Goal: Task Accomplishment & Management: Manage account settings

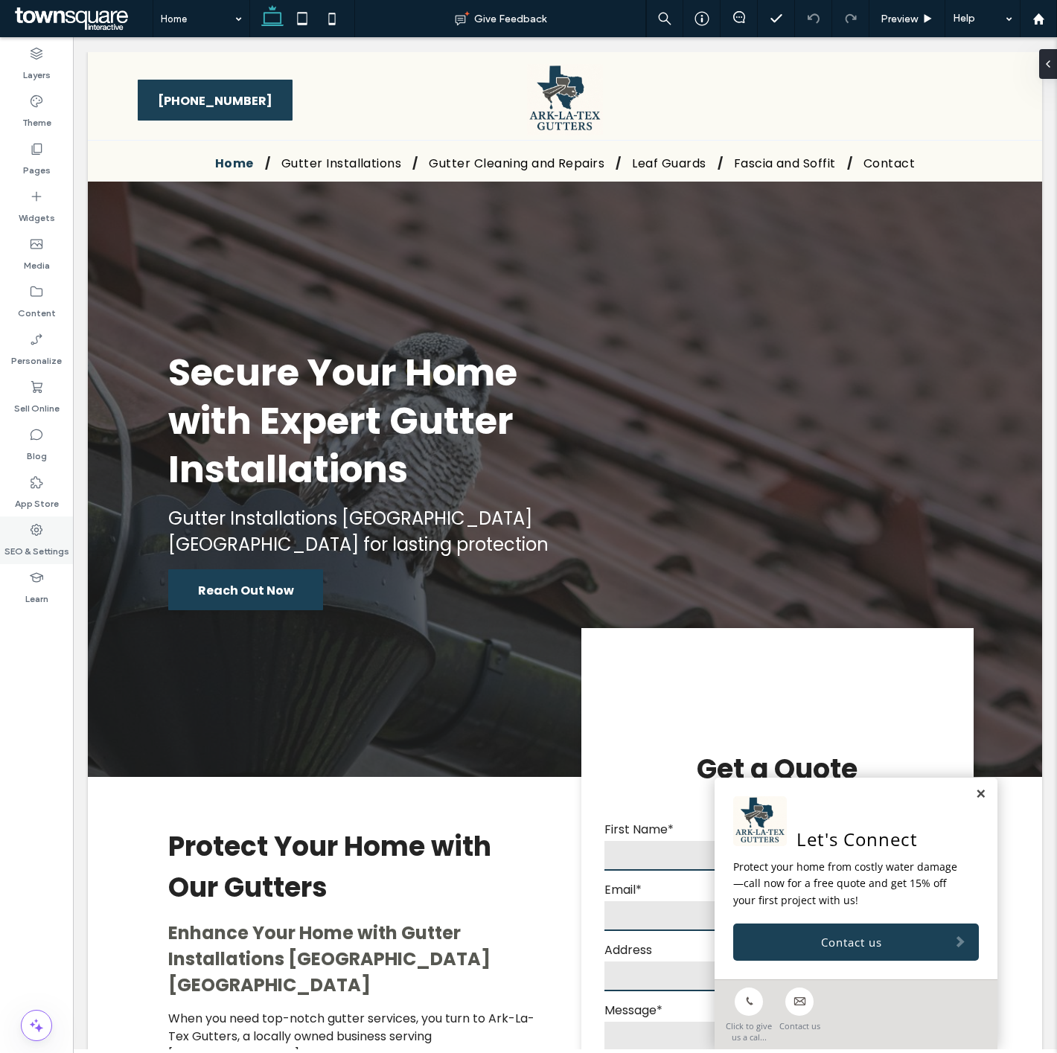
click at [21, 519] on div "SEO & Settings" at bounding box center [36, 541] width 73 height 48
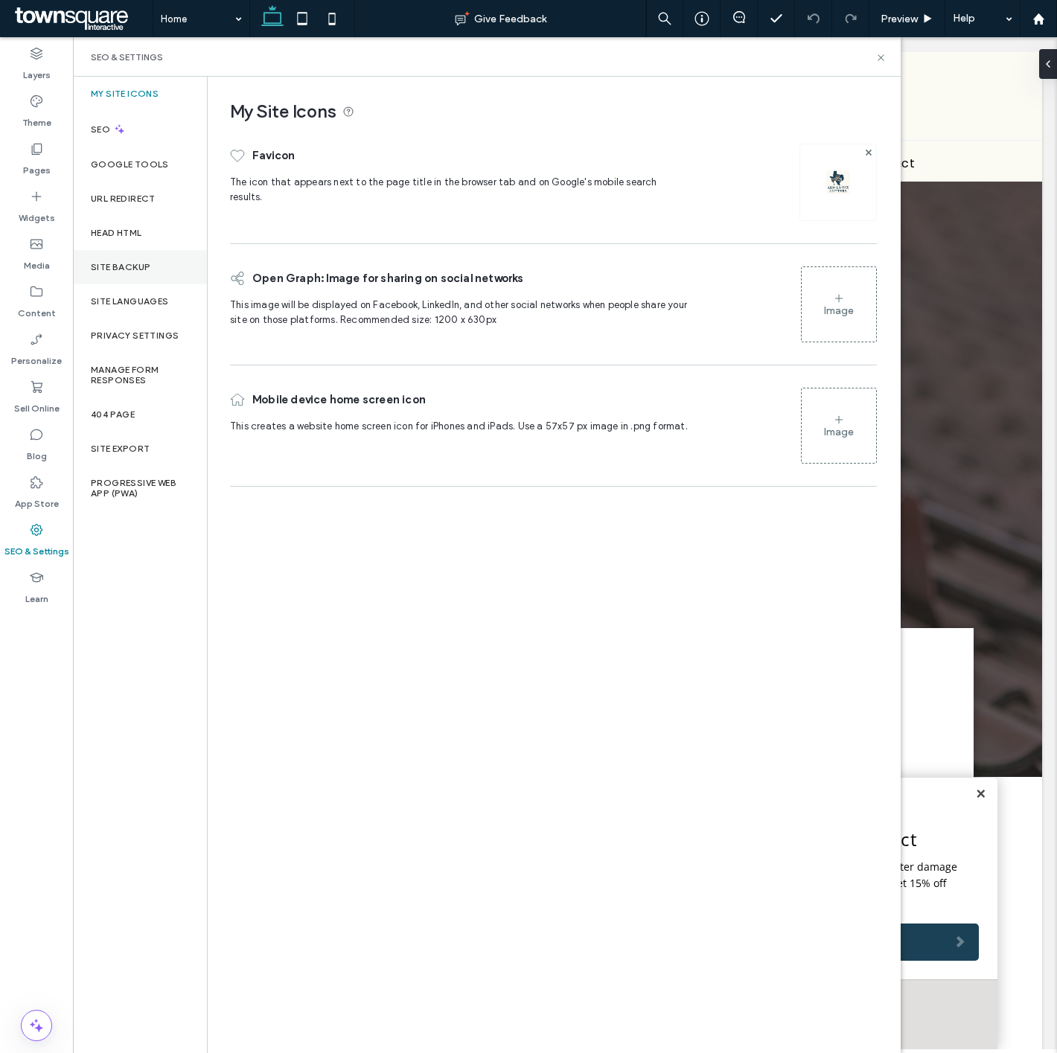
click at [167, 257] on div "Site Backup" at bounding box center [140, 267] width 134 height 34
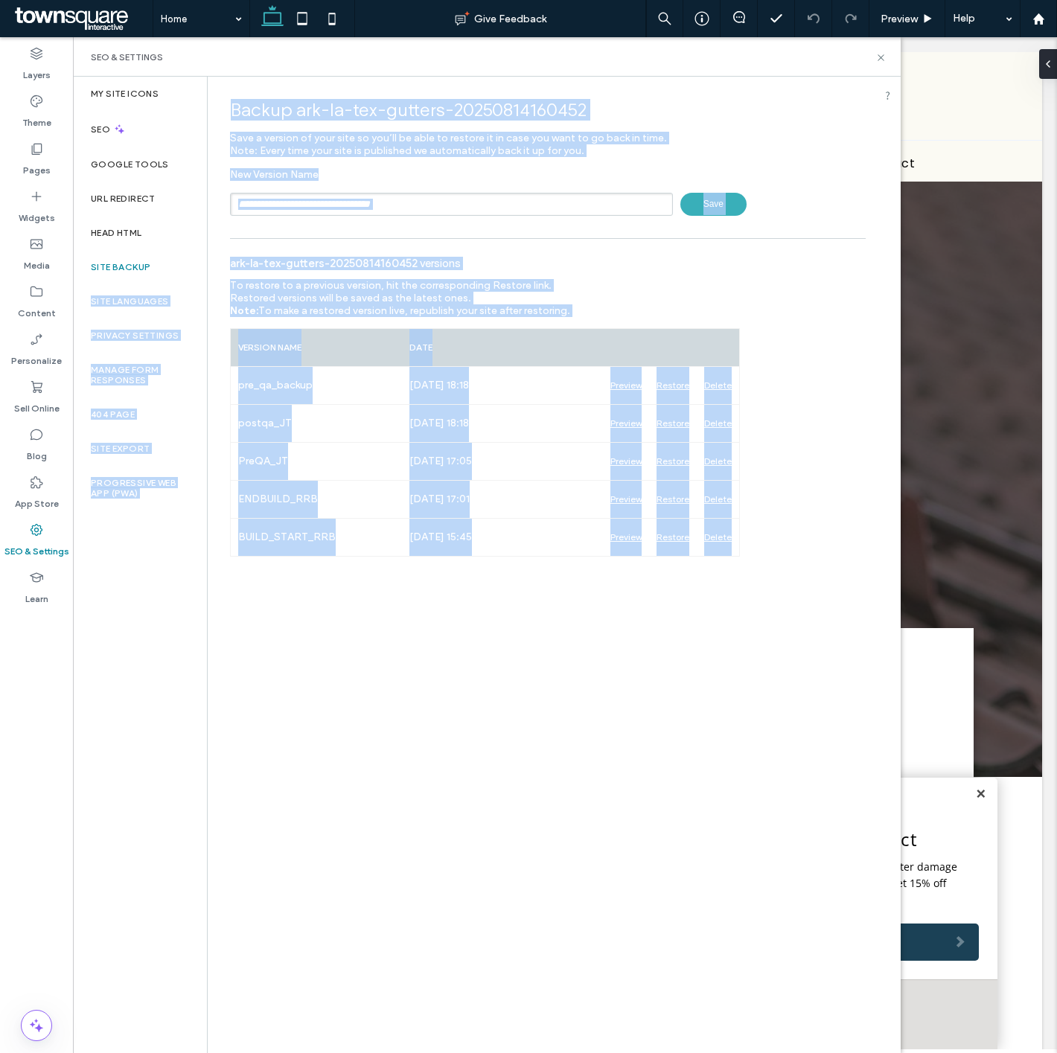
click at [776, 712] on div "Backup ark-la-tex-gutters-20250814160452 Save a version of your site so you’ll …" at bounding box center [548, 564] width 680 height 975
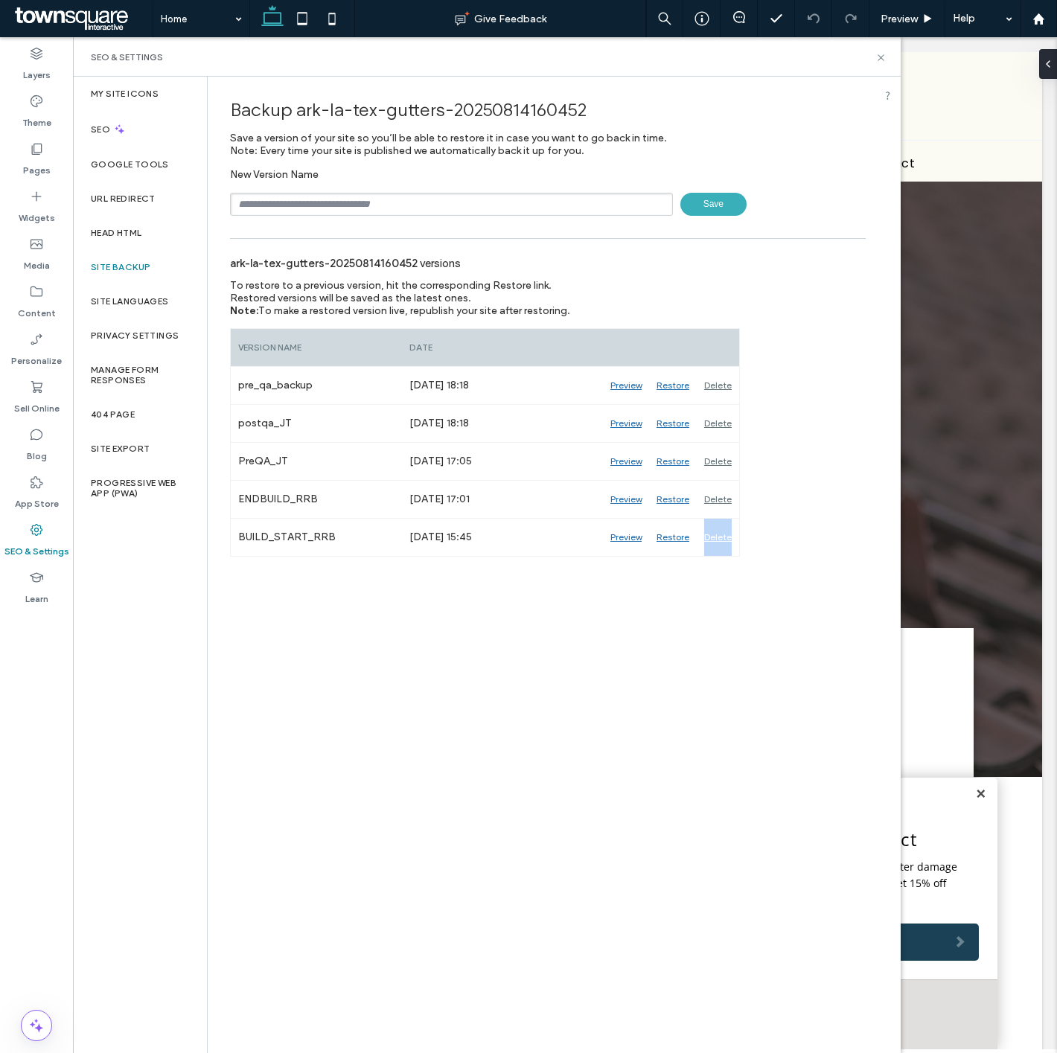
click at [776, 712] on div "Backup ark-la-tex-gutters-20250814160452 Save a version of your site so you’ll …" at bounding box center [548, 564] width 680 height 975
click at [770, 750] on div "Backup ark-la-tex-gutters-20250814160452 Save a version of your site so you’ll …" at bounding box center [548, 564] width 680 height 975
click at [767, 747] on div "Backup ark-la-tex-gutters-20250814160452 Save a version of your site so you’ll …" at bounding box center [548, 564] width 680 height 975
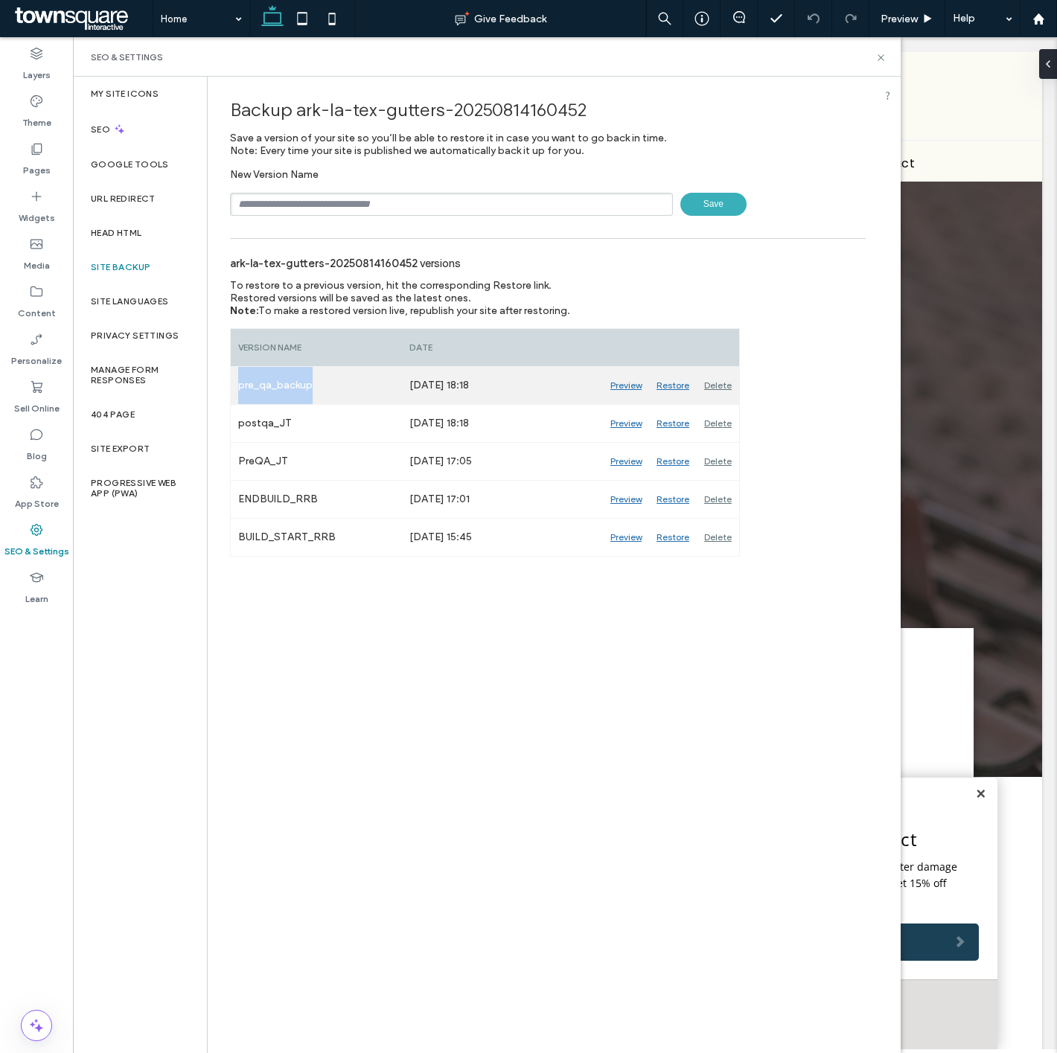
drag, startPoint x: 309, startPoint y: 380, endPoint x: 237, endPoint y: 387, distance: 72.5
click at [237, 387] on div "pre_qa_backup" at bounding box center [316, 385] width 171 height 37
copy div "pre_qa_backup"
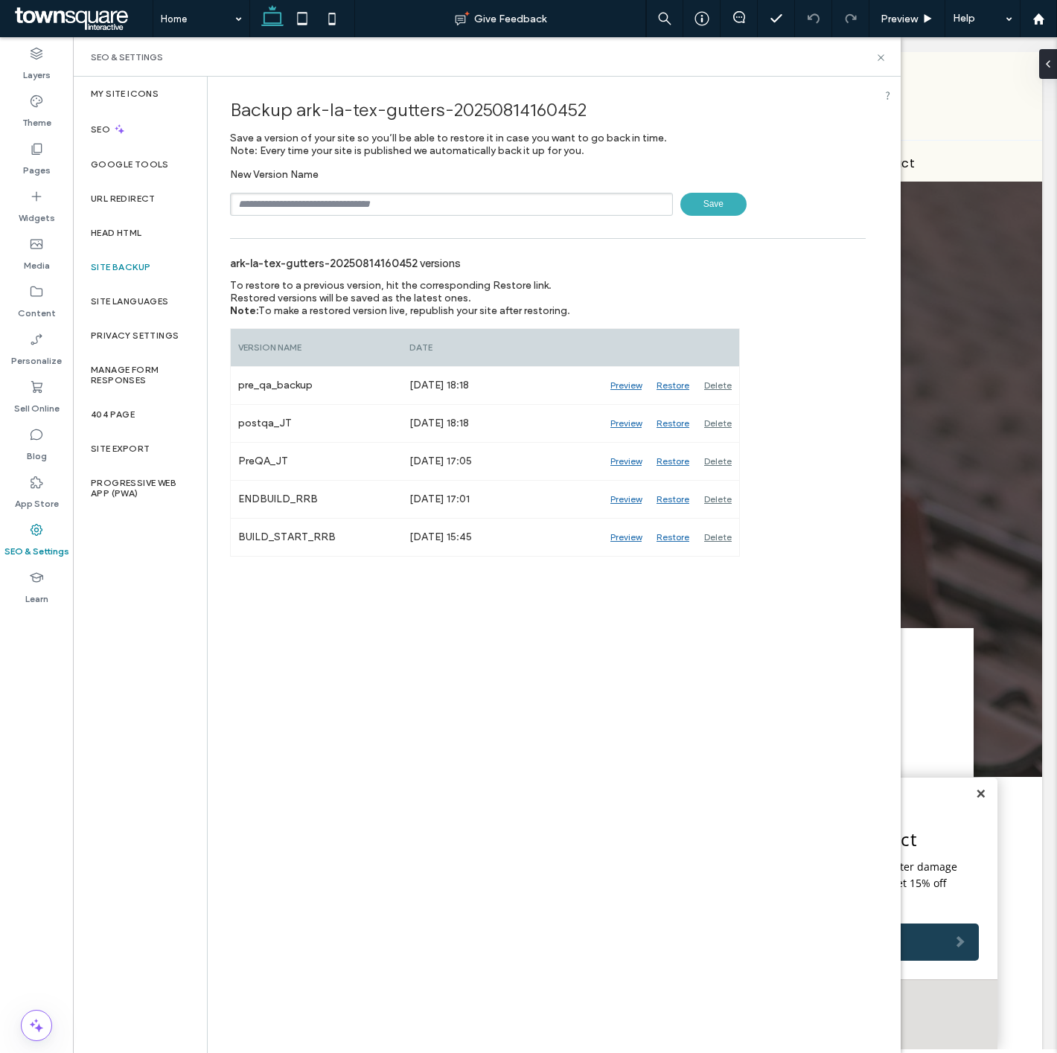
click at [453, 196] on input "text" at bounding box center [451, 204] width 443 height 23
paste input "**********"
type input "**********"
click at [702, 207] on span "Save" at bounding box center [713, 204] width 66 height 23
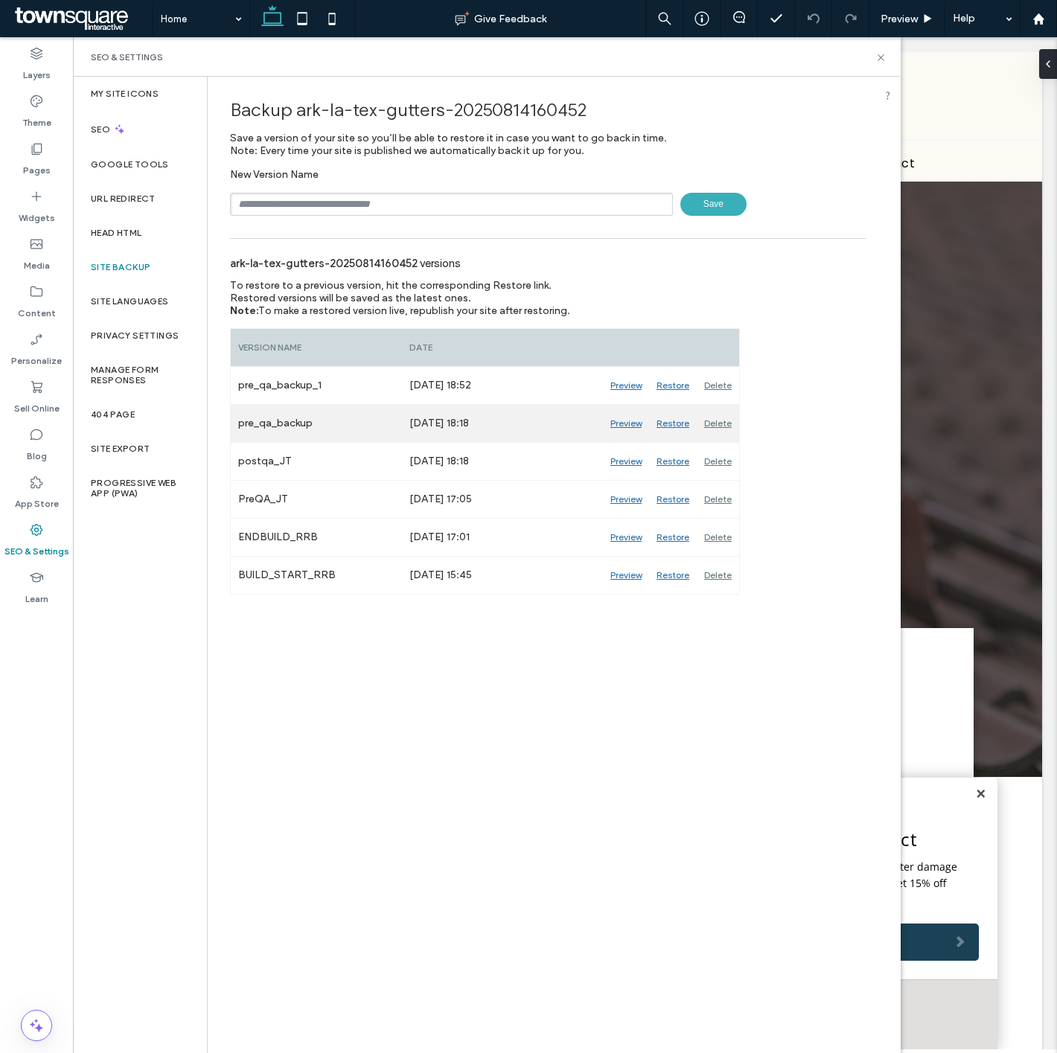
click at [724, 423] on div "Delete" at bounding box center [718, 423] width 42 height 37
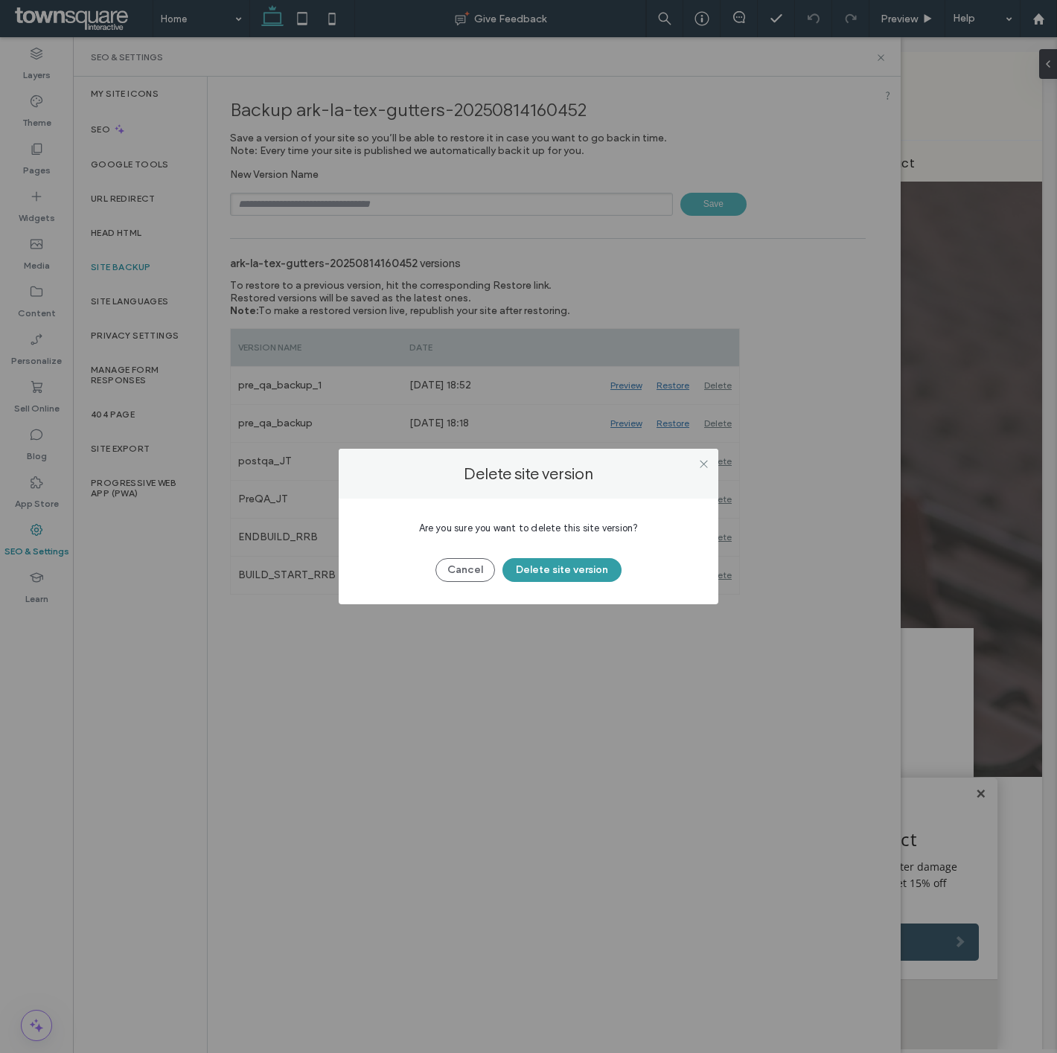
click at [560, 577] on button "Delete site version" at bounding box center [561, 570] width 119 height 24
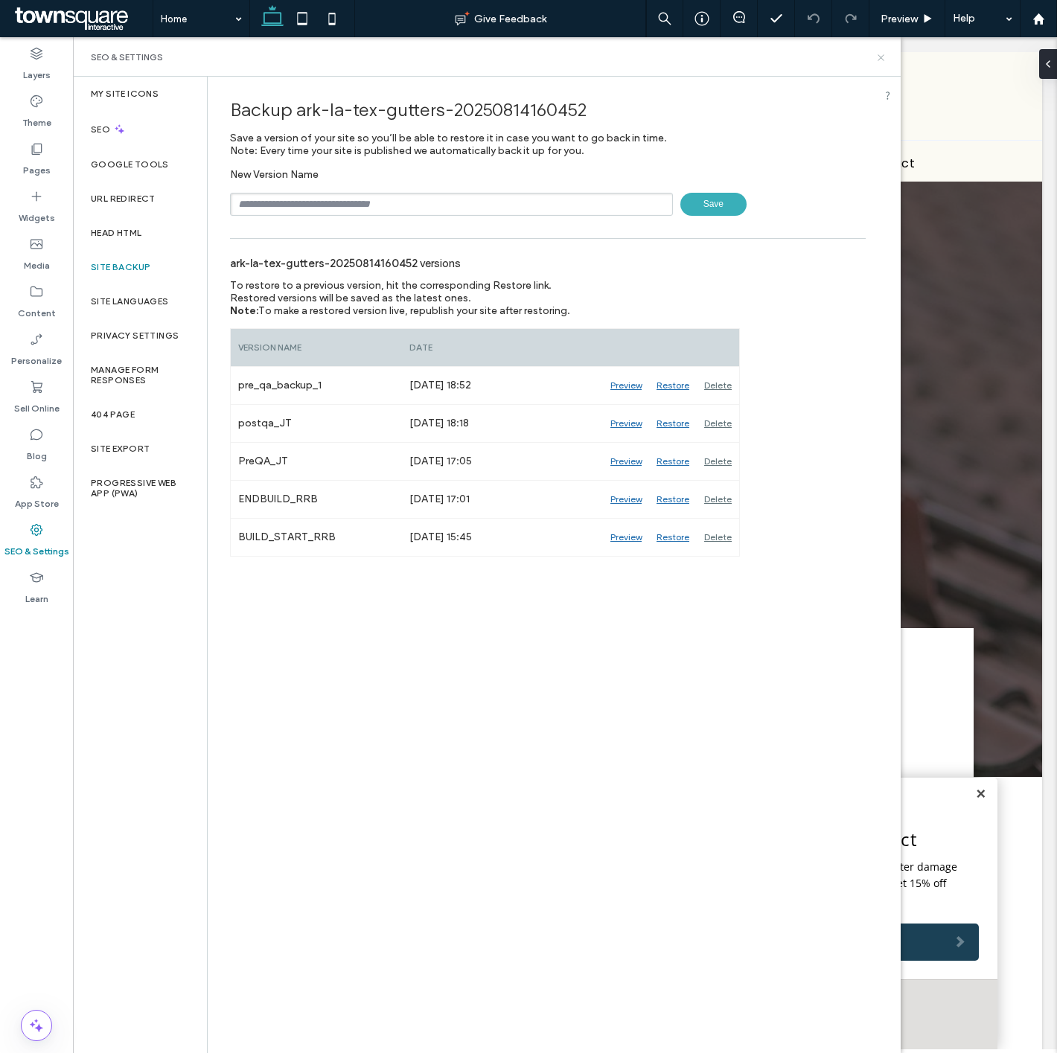
click at [875, 62] on icon at bounding box center [880, 57] width 11 height 11
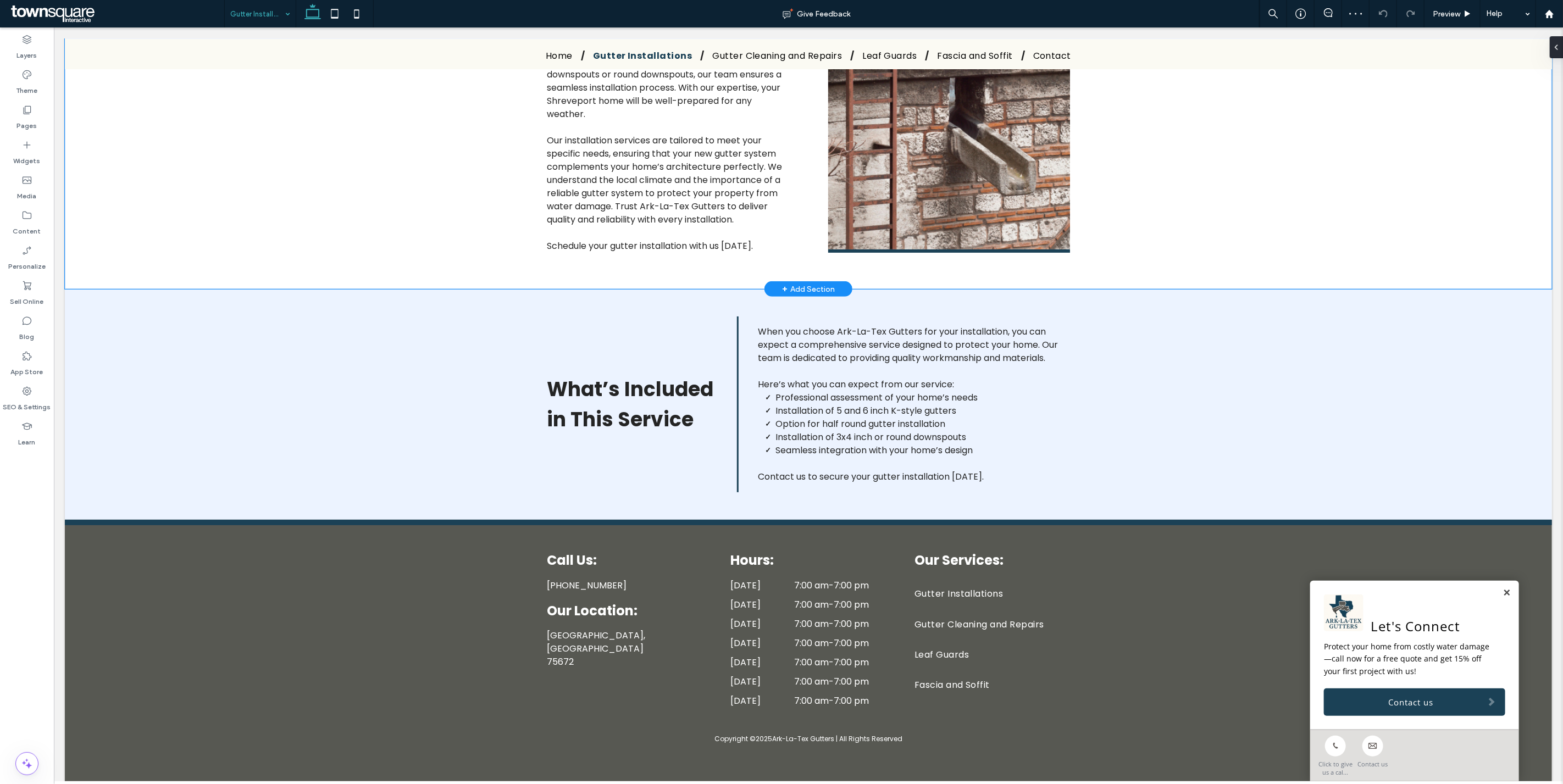
scroll to position [52, 0]
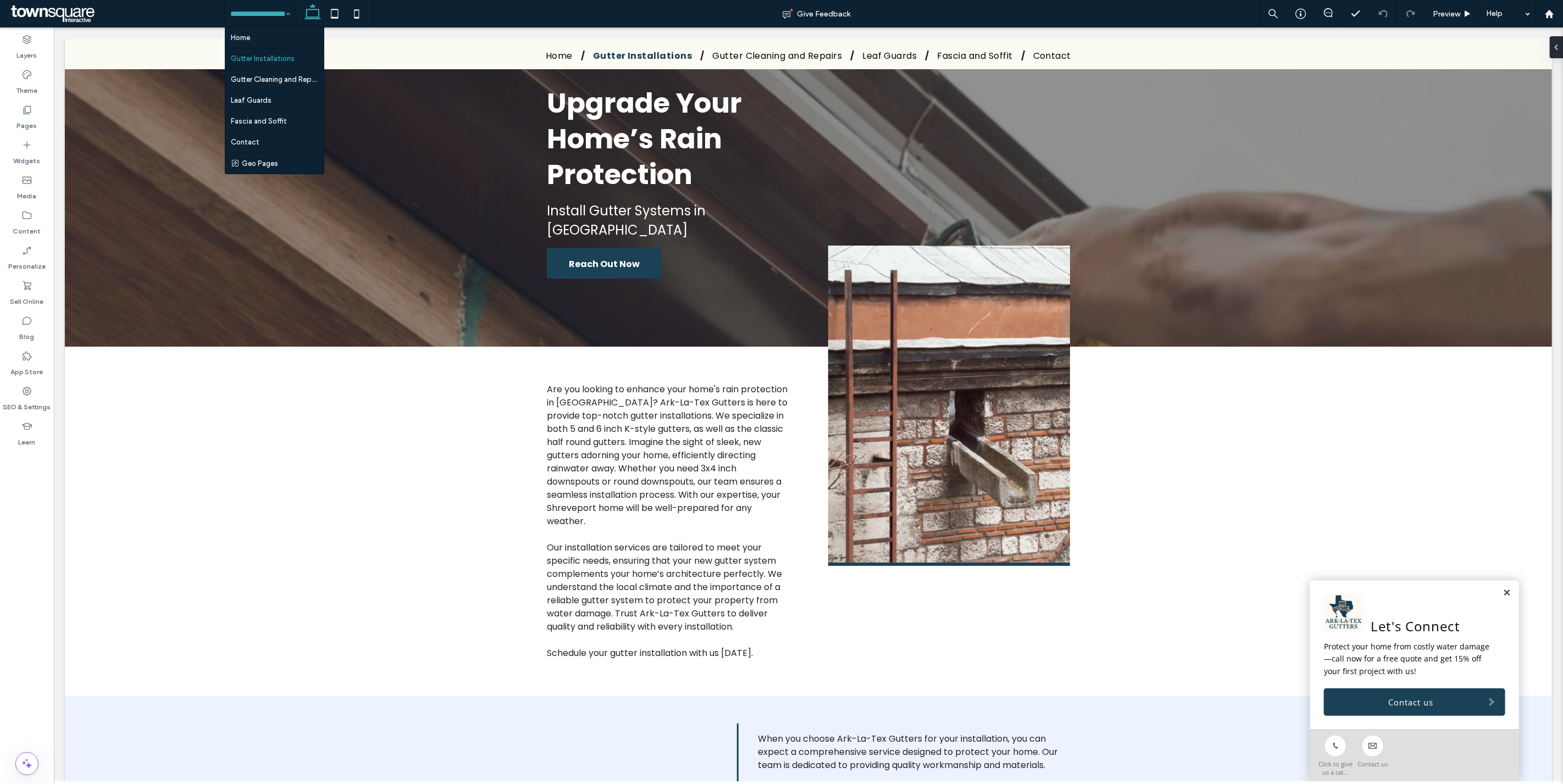
click at [259, 15] on input at bounding box center [258, 13] width 55 height 27
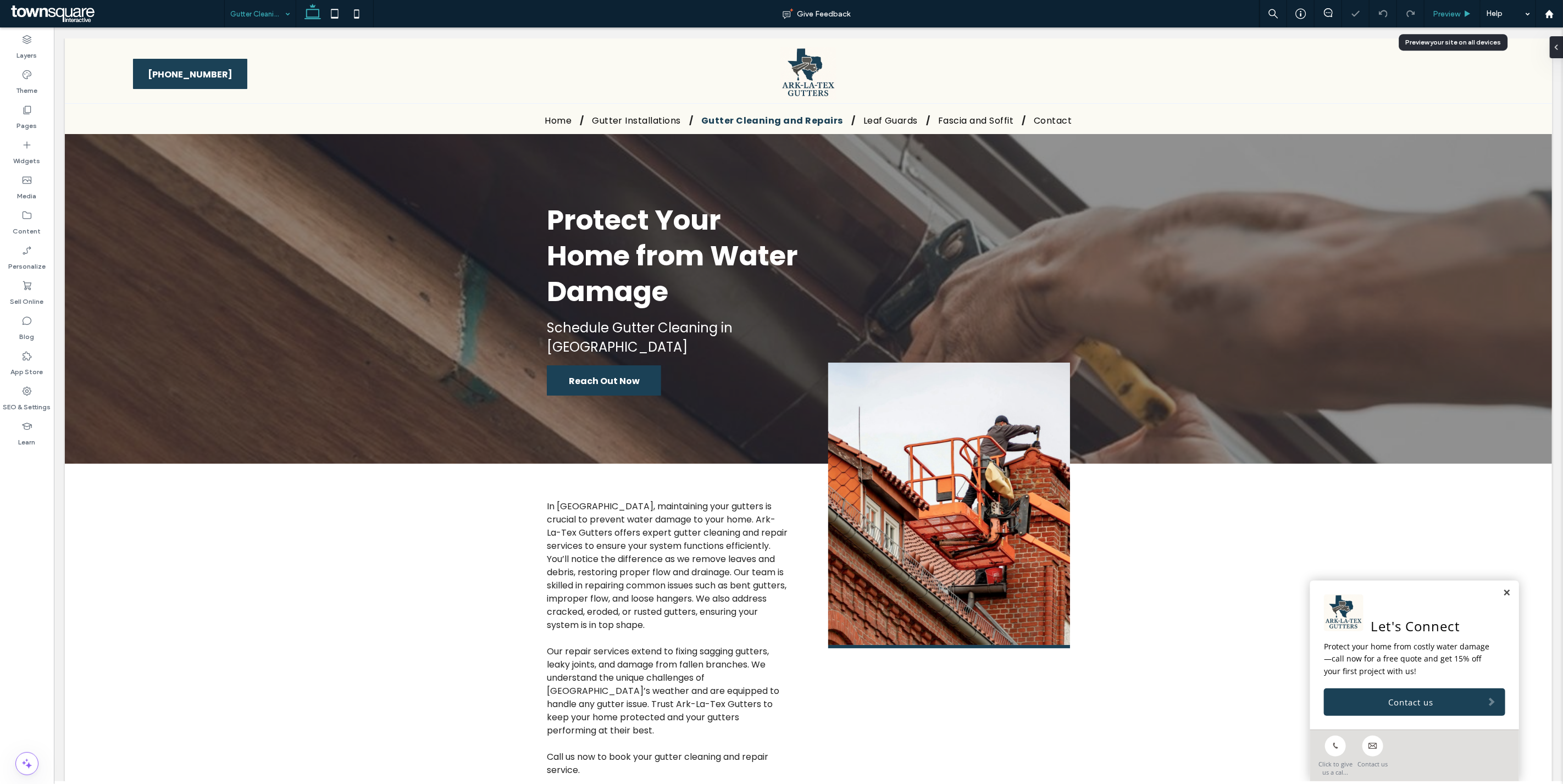
click at [780, 16] on span "Preview" at bounding box center [1446, 14] width 27 height 10
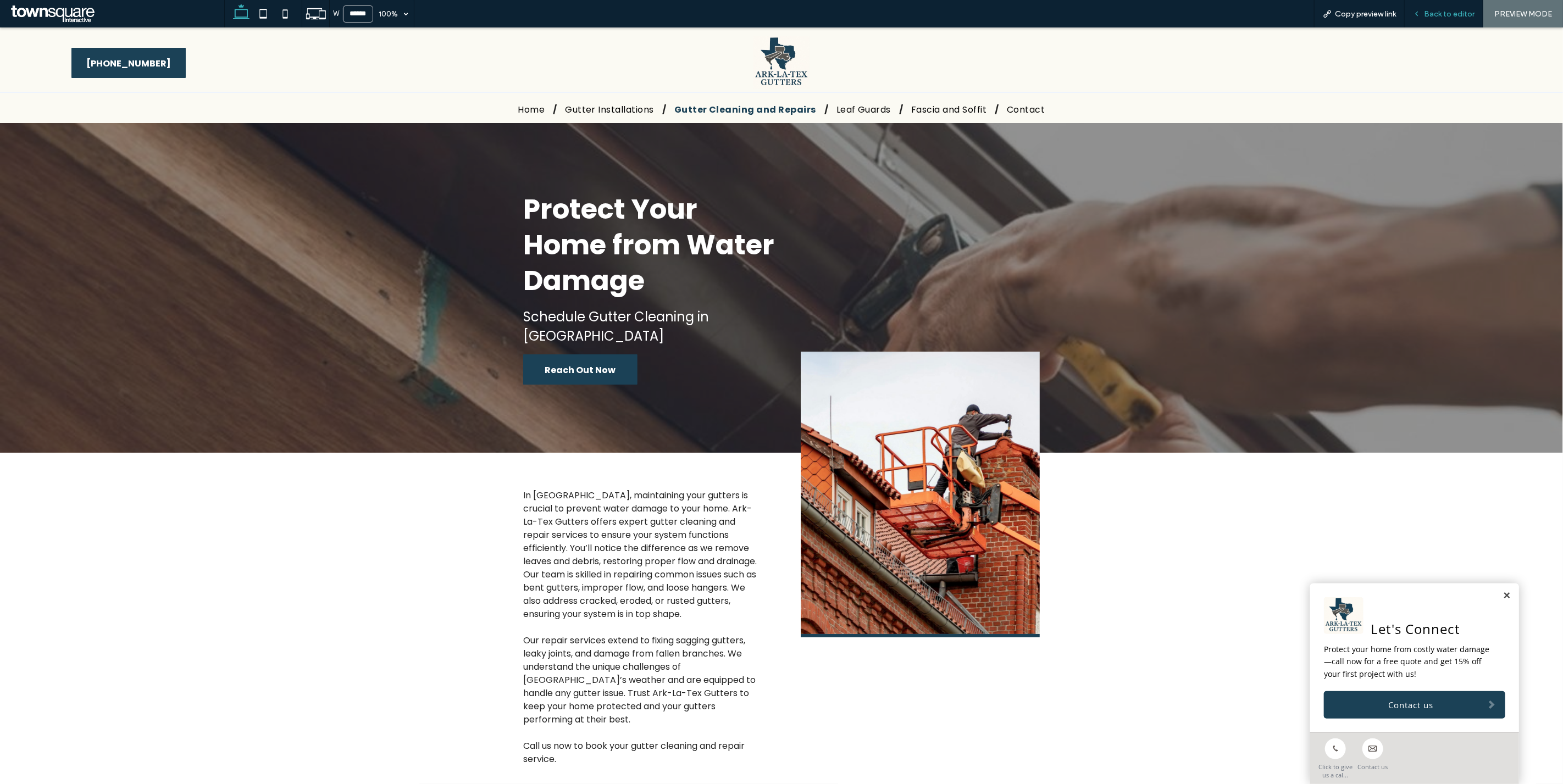
click at [780, 13] on span "Back to editor" at bounding box center [1449, 14] width 50 height 10
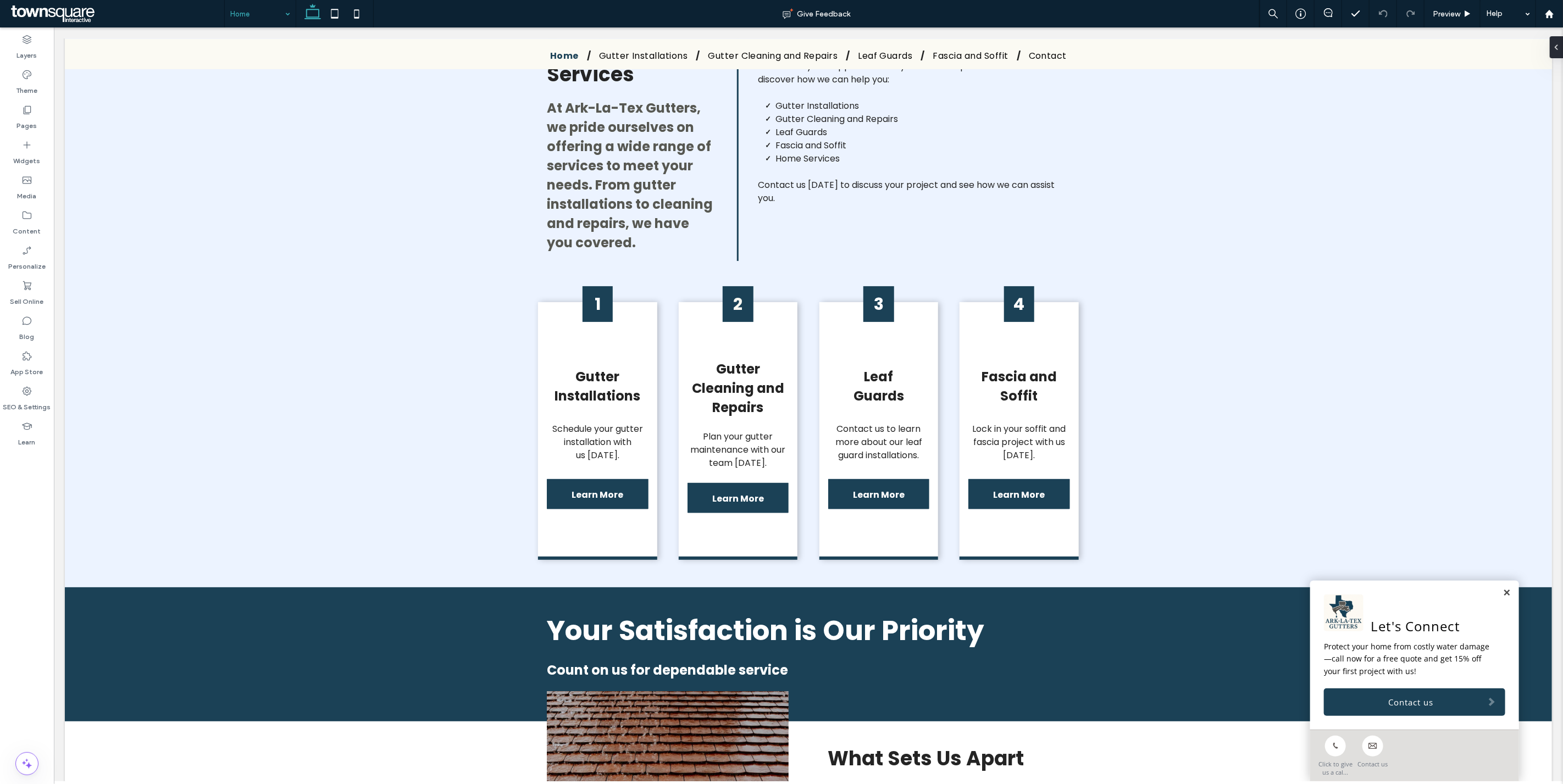
scroll to position [888, 0]
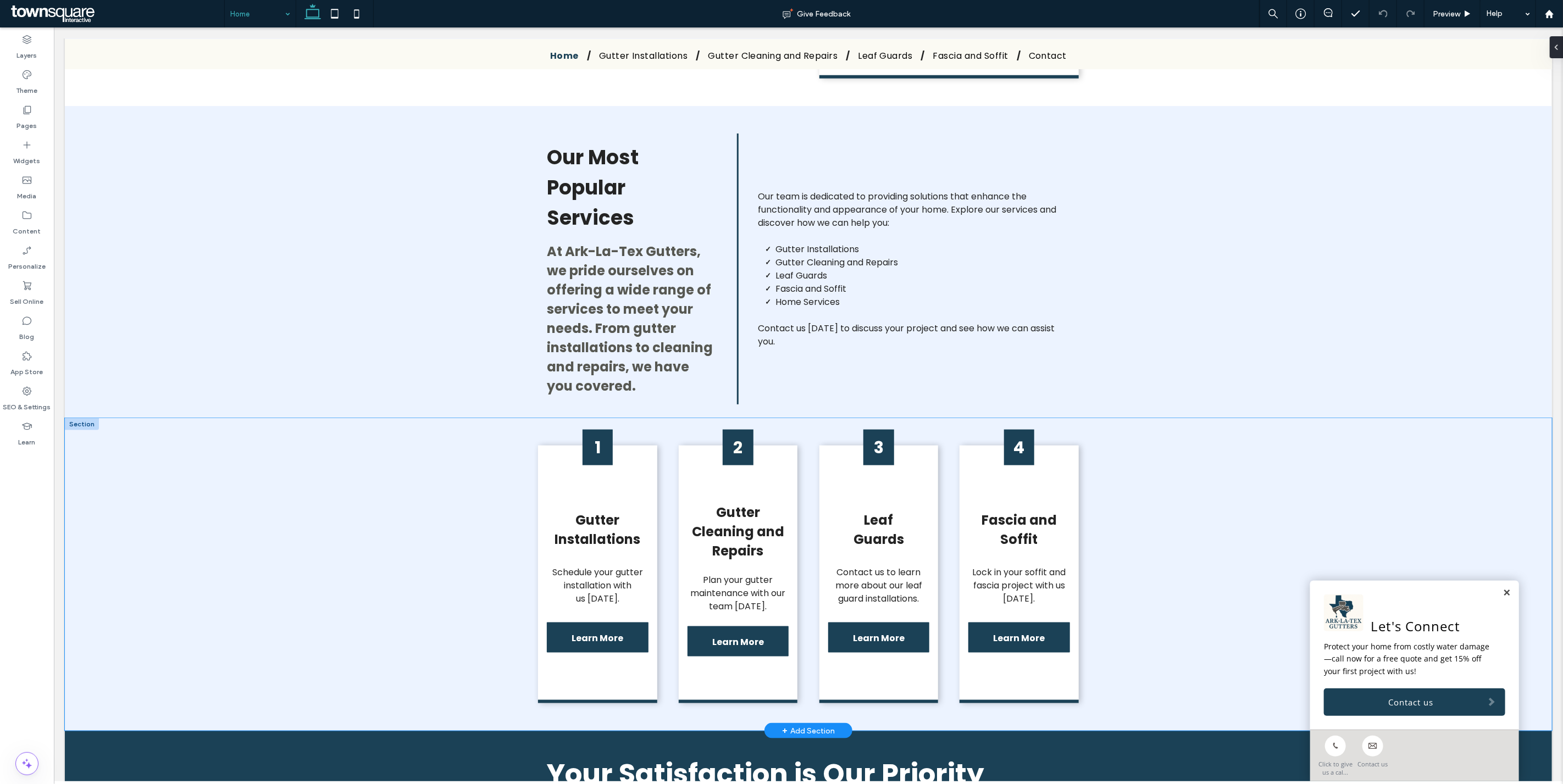
click at [780, 484] on div "1 Gutter Installations Schedule your gutter installation with us [DATE]. Learn …" at bounding box center [808, 574] width 1487 height 313
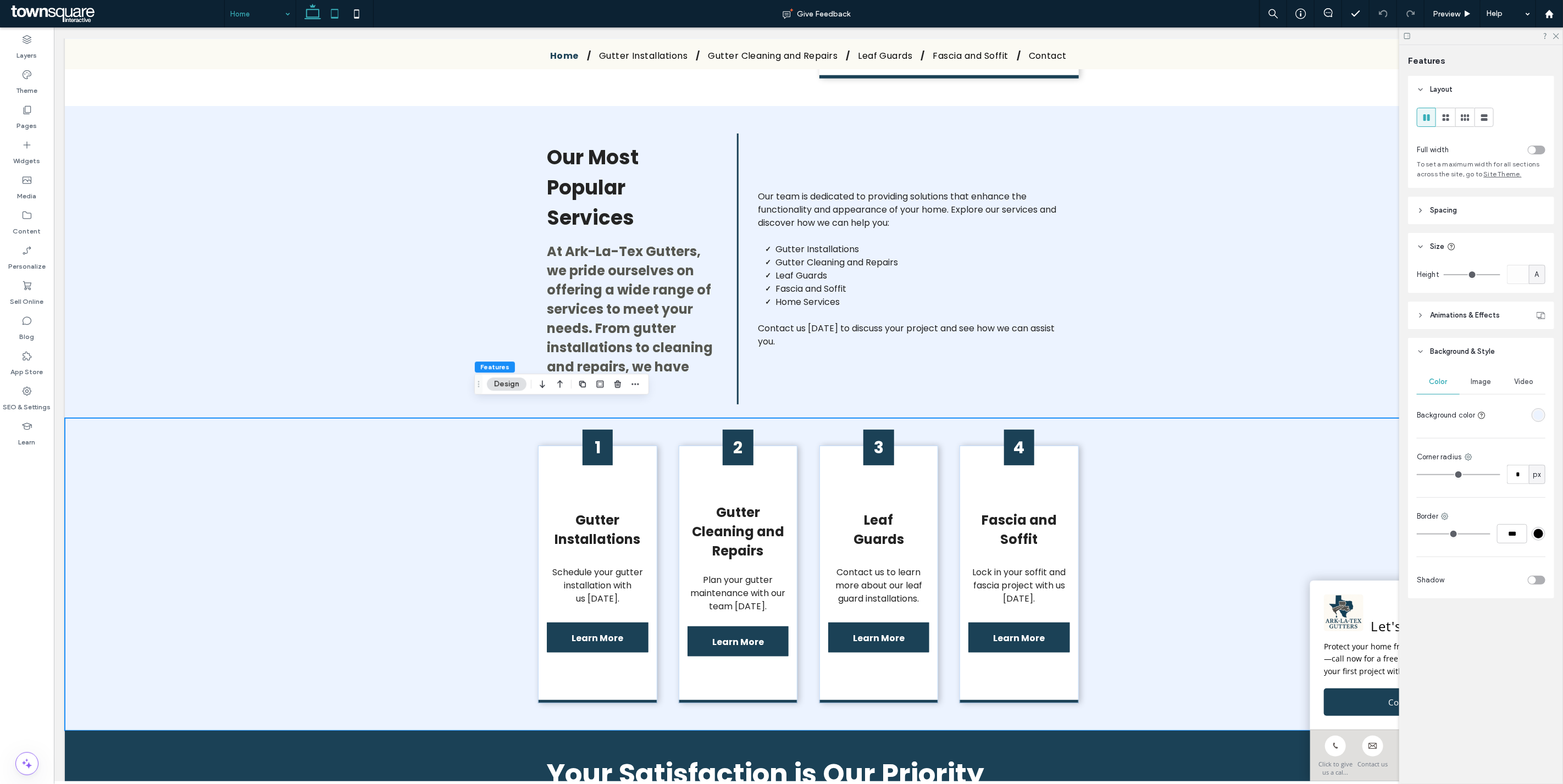
click at [337, 16] on icon at bounding box center [334, 14] width 22 height 22
type input "***"
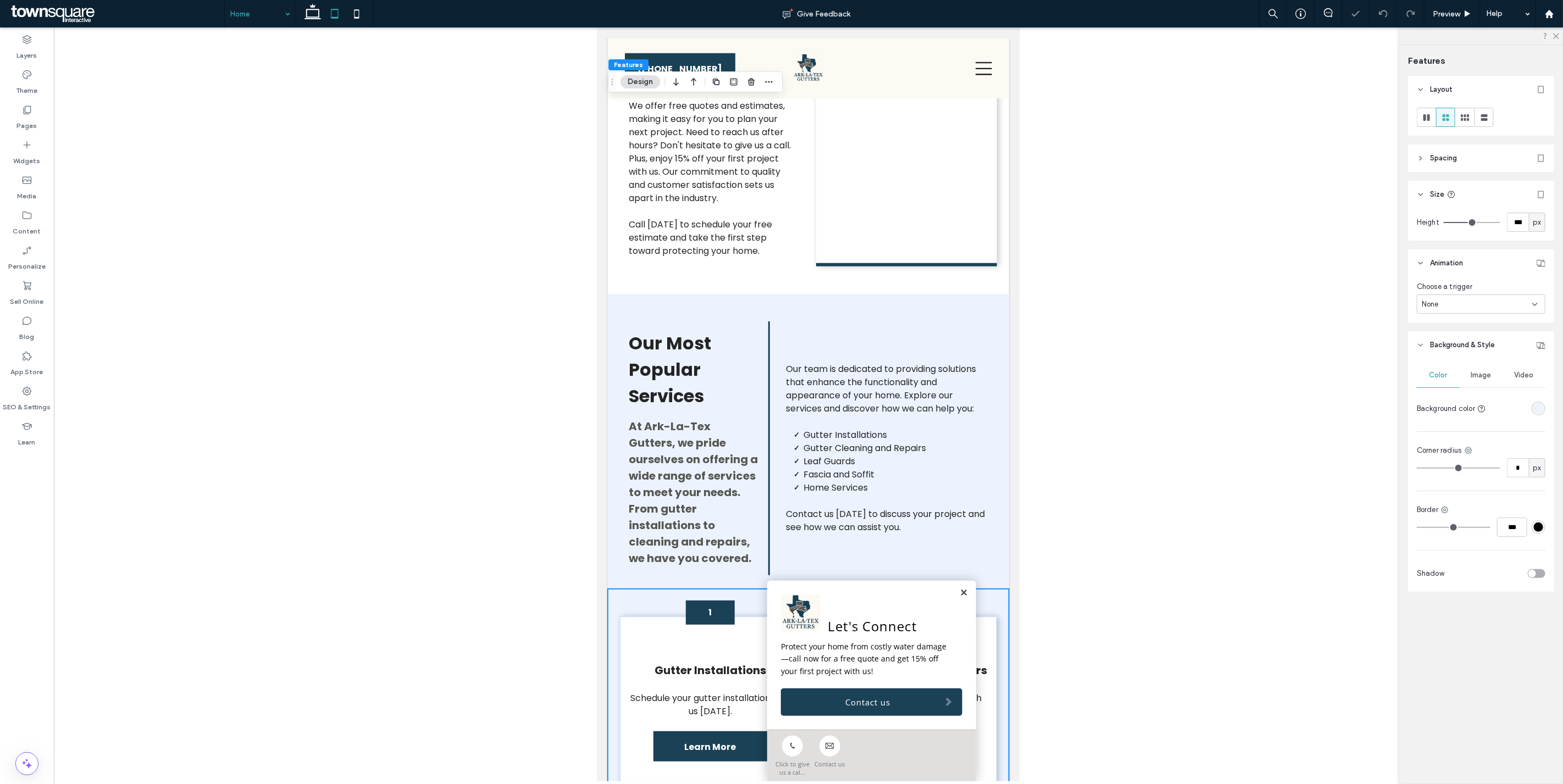
scroll to position [1344, 0]
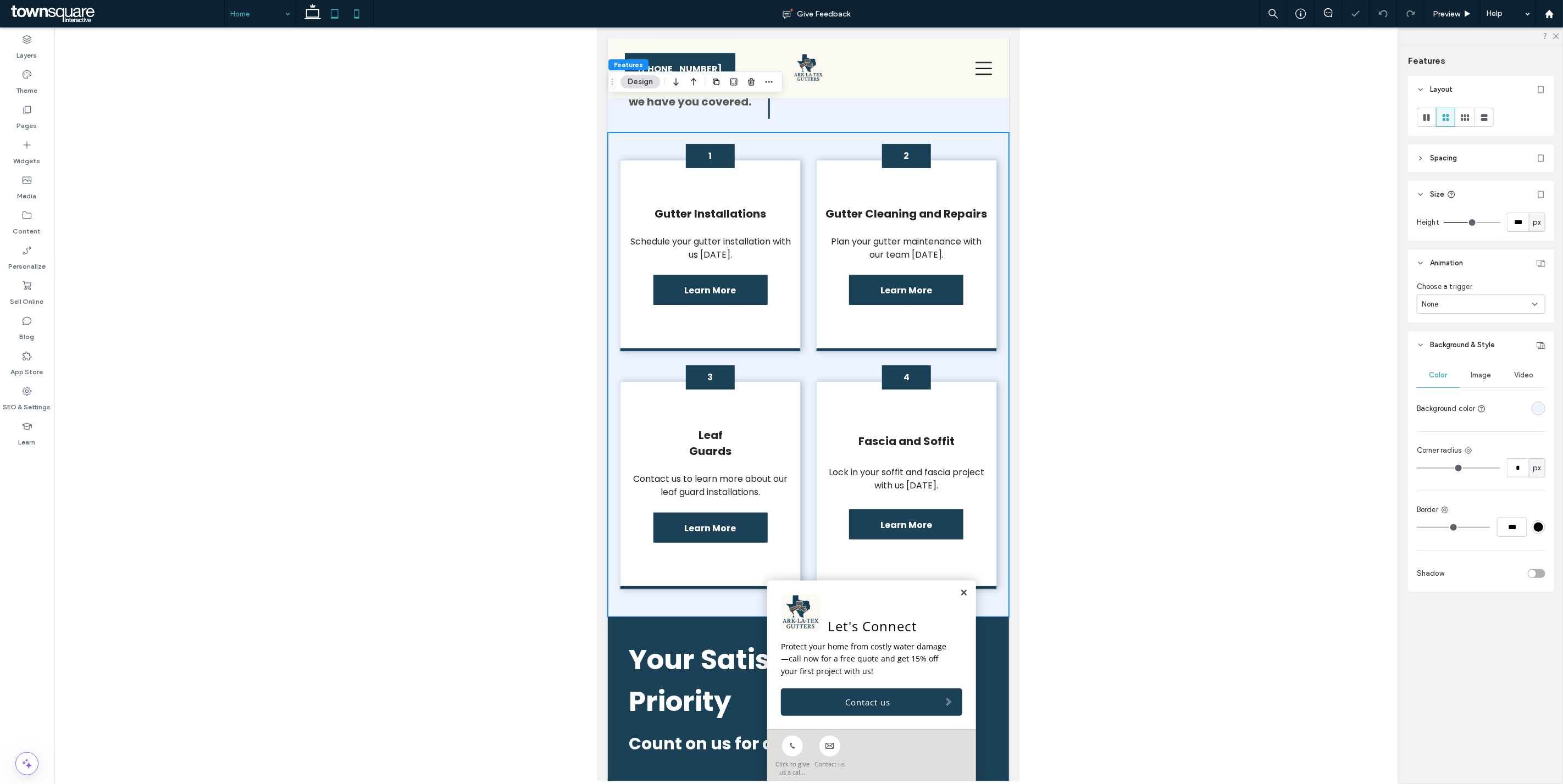
click at [357, 16] on icon at bounding box center [357, 14] width 22 height 22
type input "**"
type input "****"
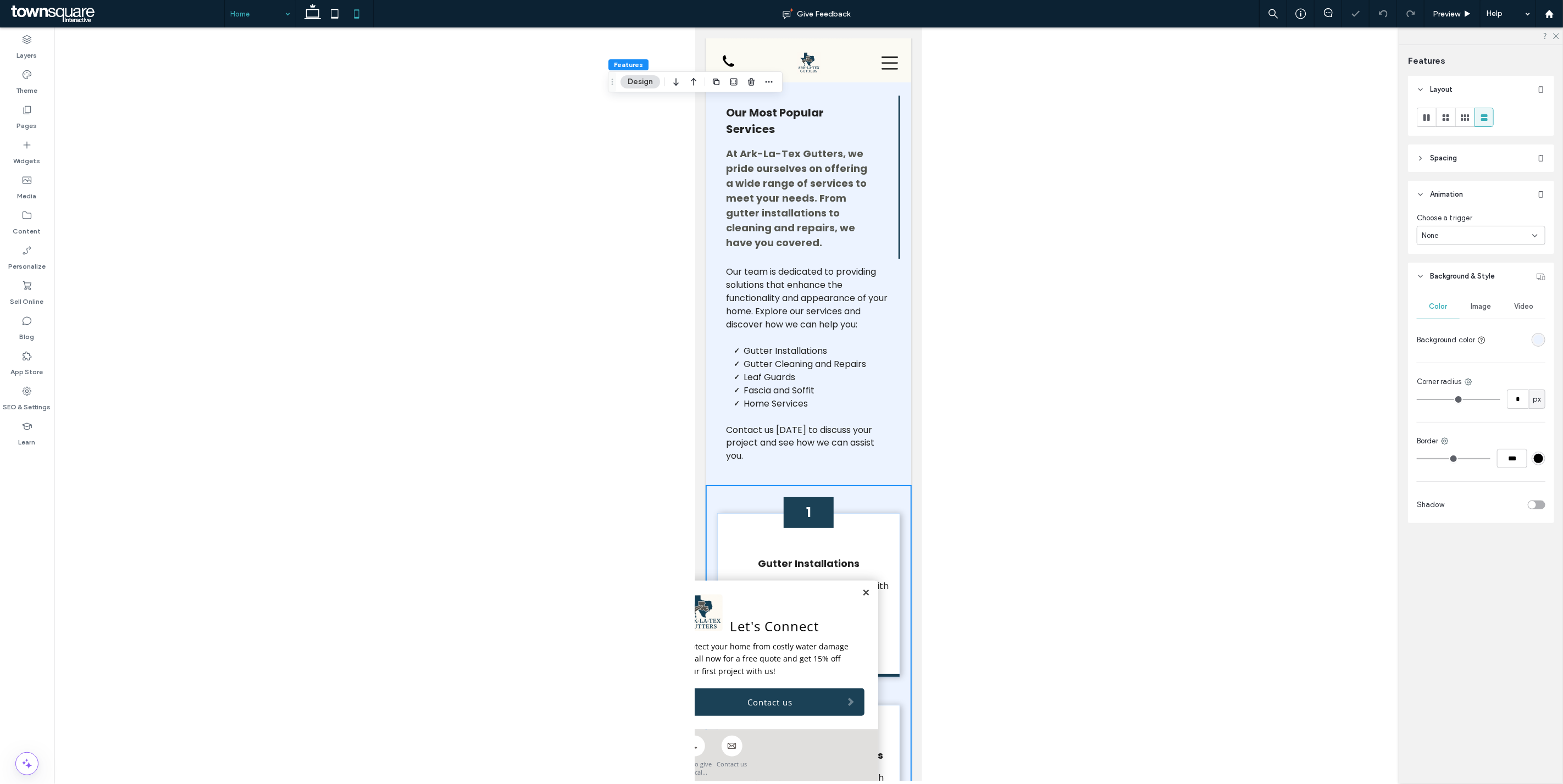
scroll to position [1795, 0]
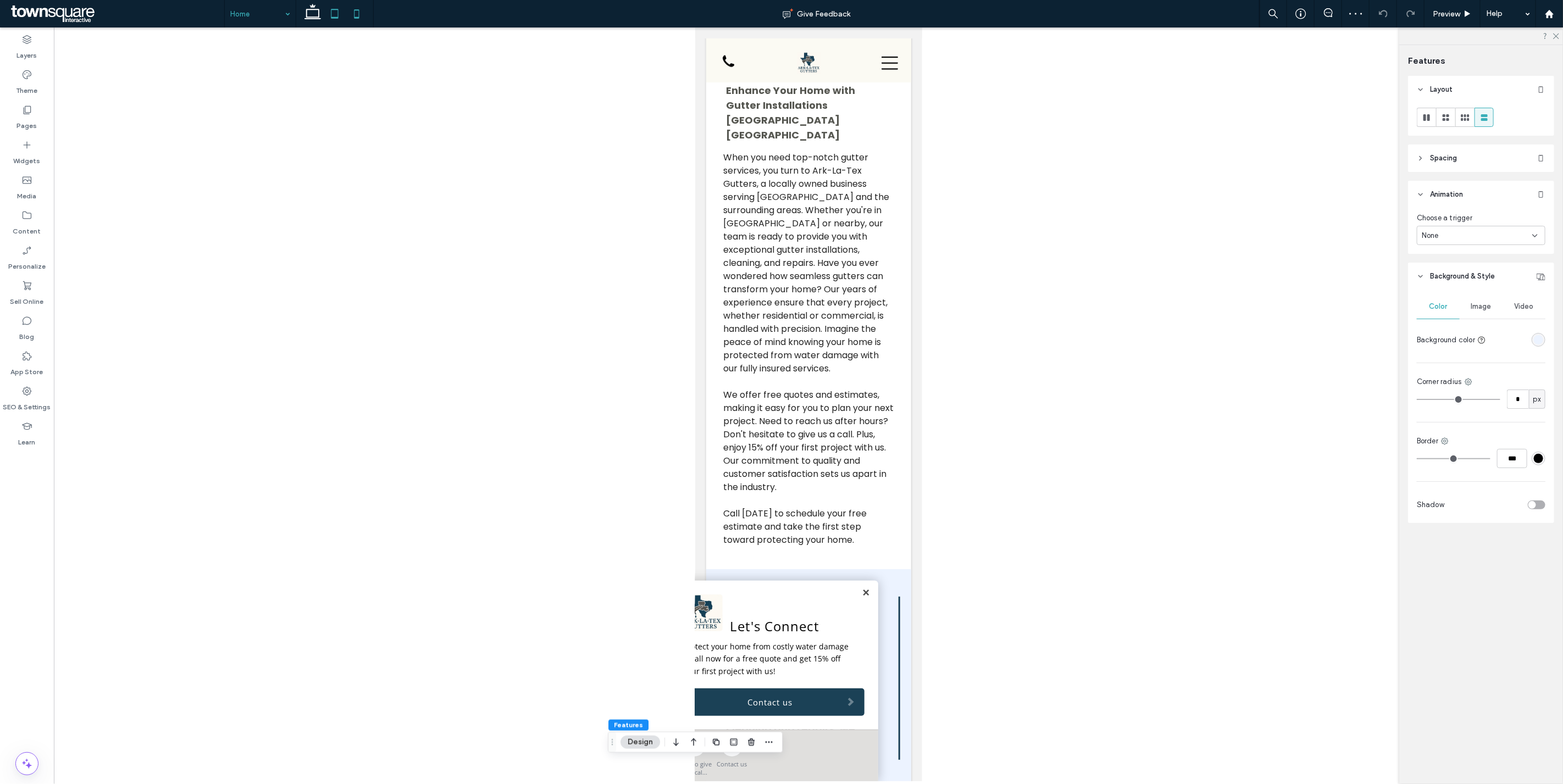
click at [332, 23] on icon at bounding box center [334, 14] width 22 height 22
type input "**"
type input "****"
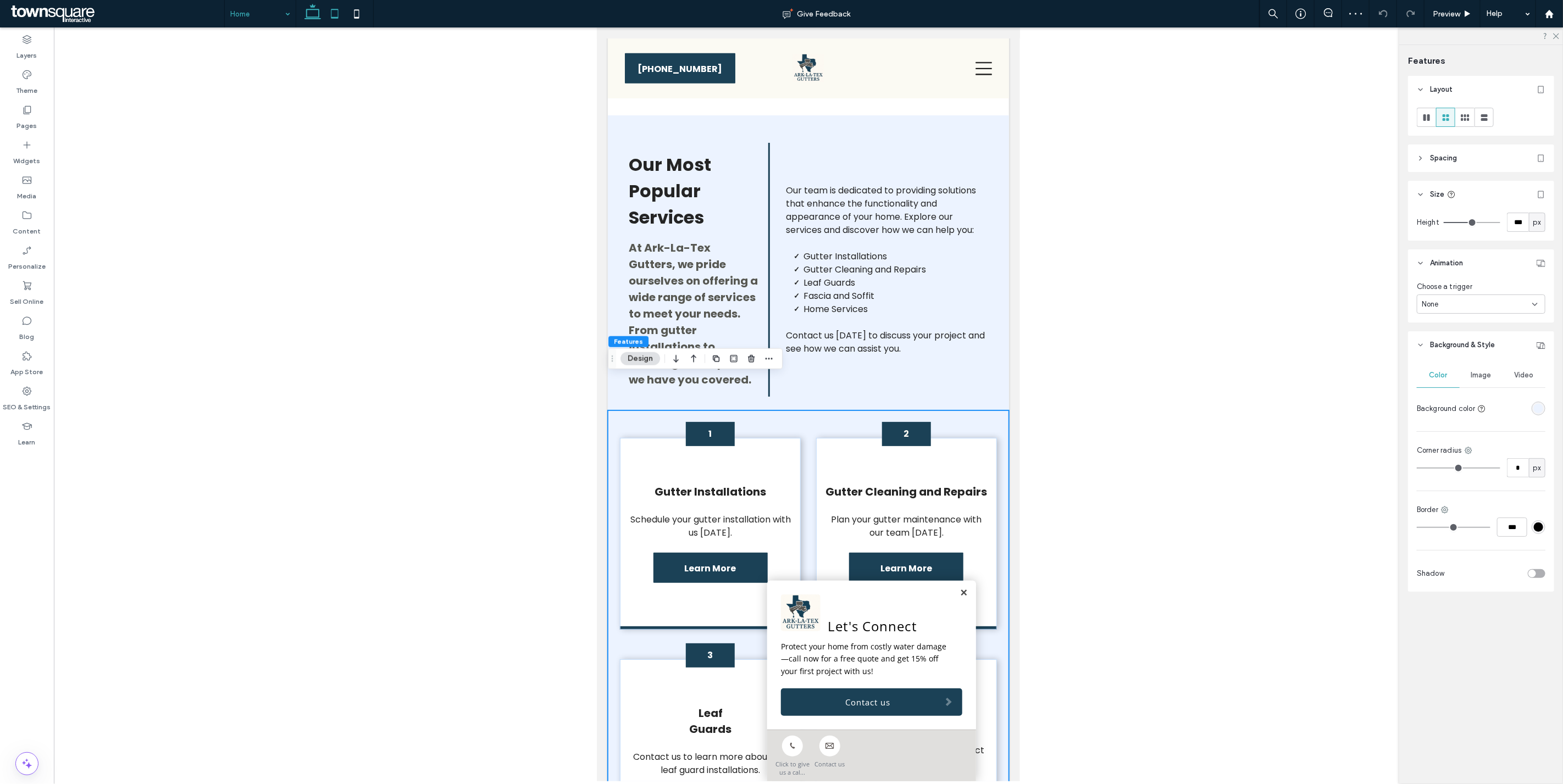
click at [319, 18] on use at bounding box center [312, 11] width 16 height 16
type input "*"
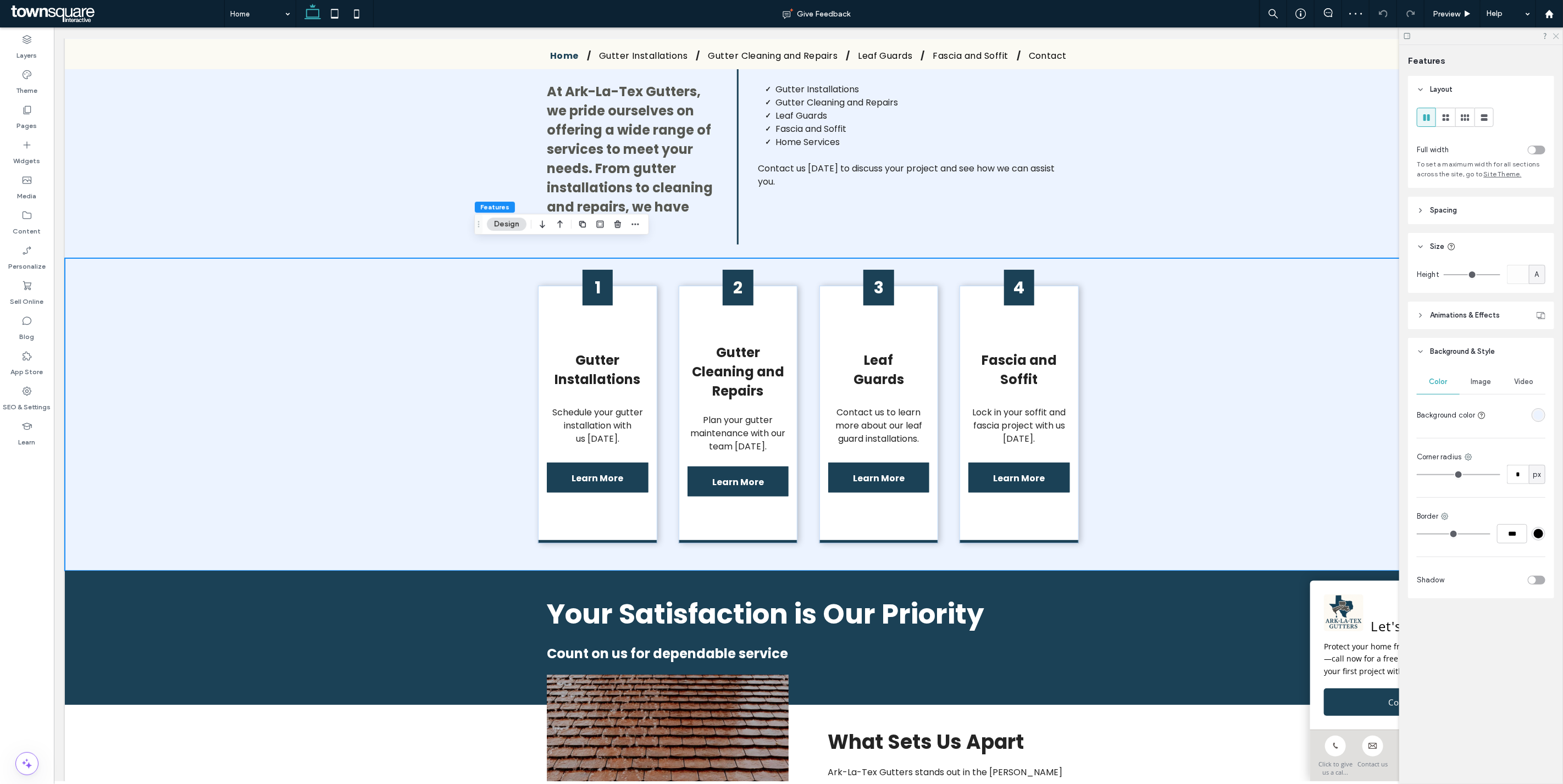
click at [780, 36] on icon at bounding box center [1556, 35] width 7 height 7
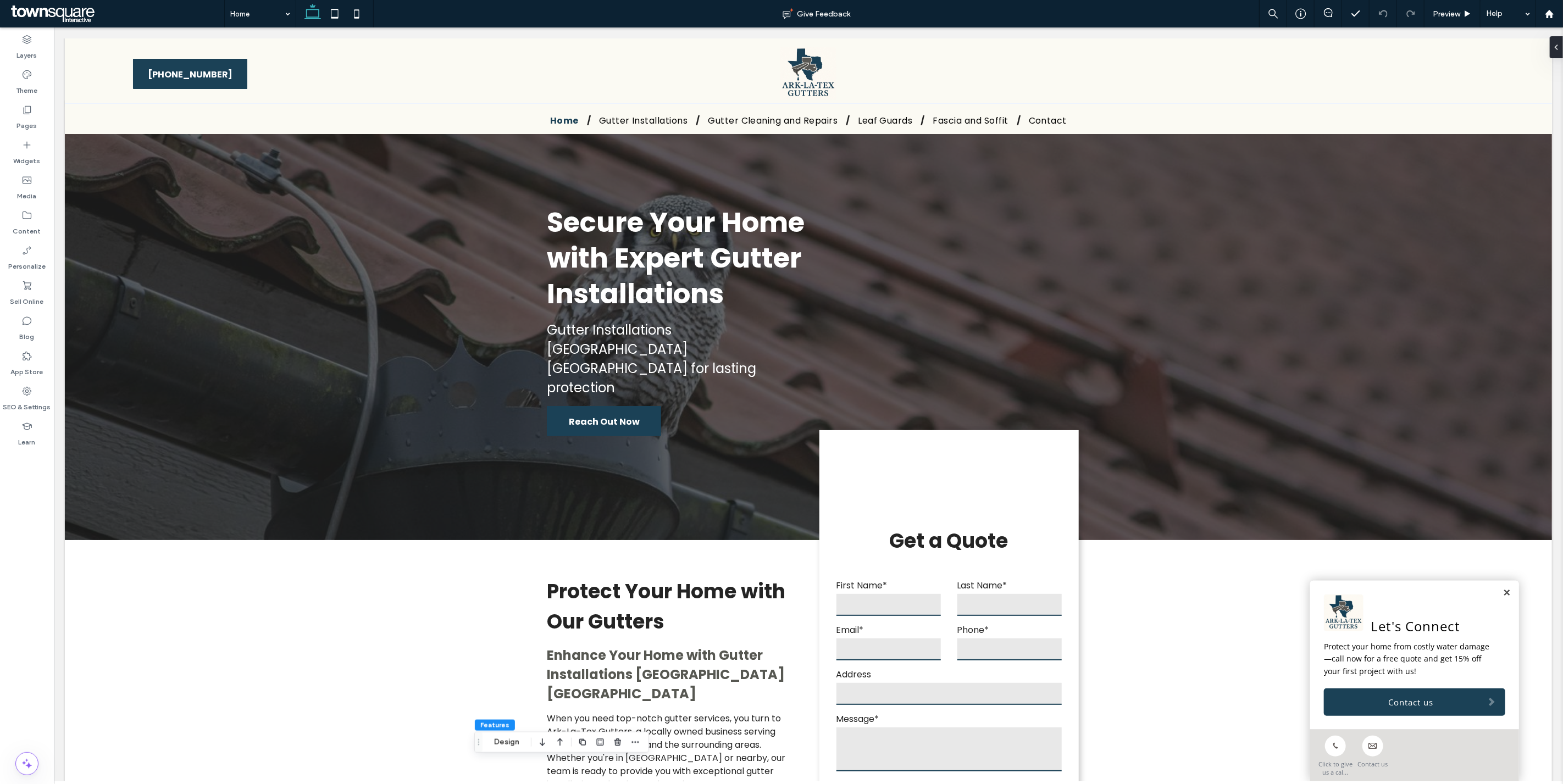
scroll to position [0, 0]
